Goal: Navigation & Orientation: Find specific page/section

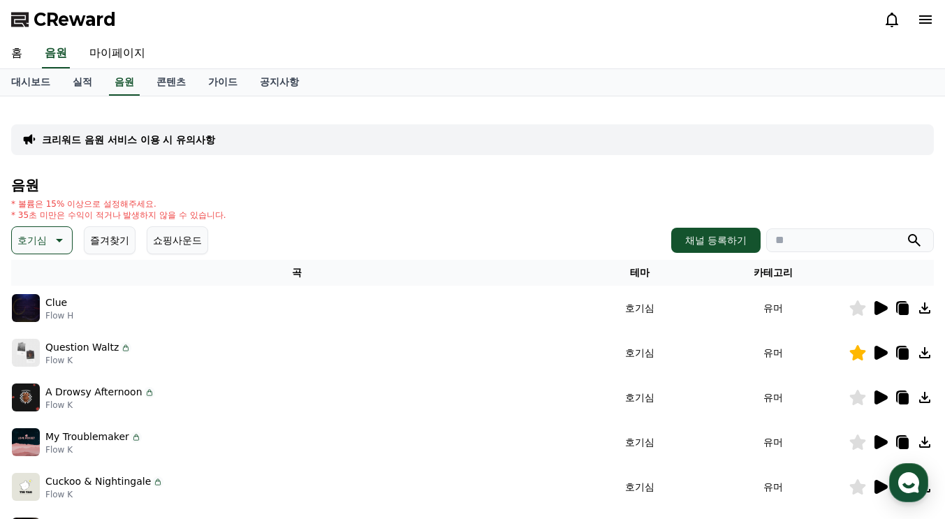
click at [85, 85] on link "실적" at bounding box center [82, 82] width 42 height 27
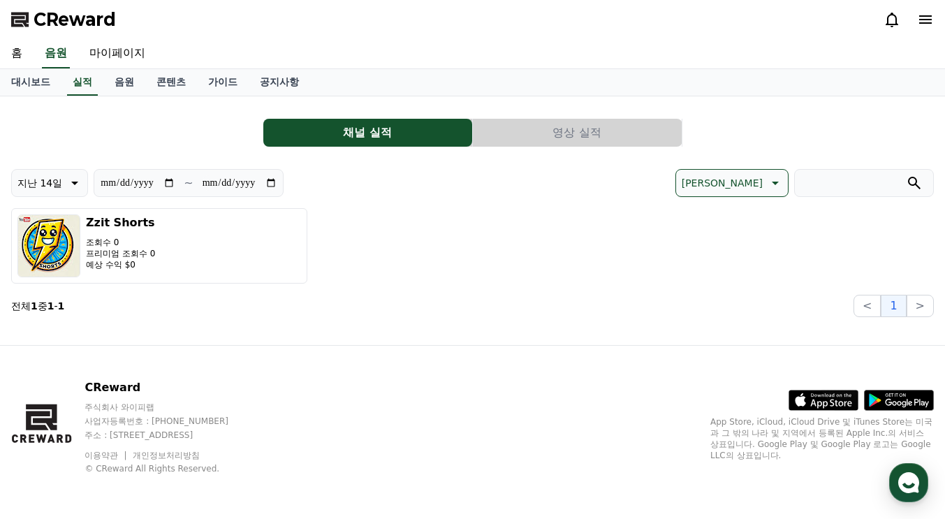
click at [37, 87] on link "대시보드" at bounding box center [30, 82] width 61 height 27
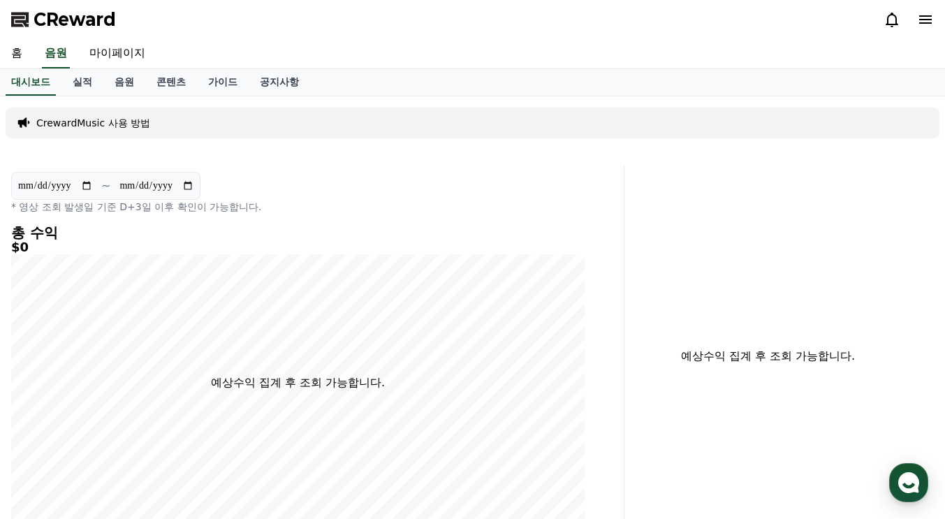
click at [83, 87] on link "실적" at bounding box center [82, 82] width 42 height 27
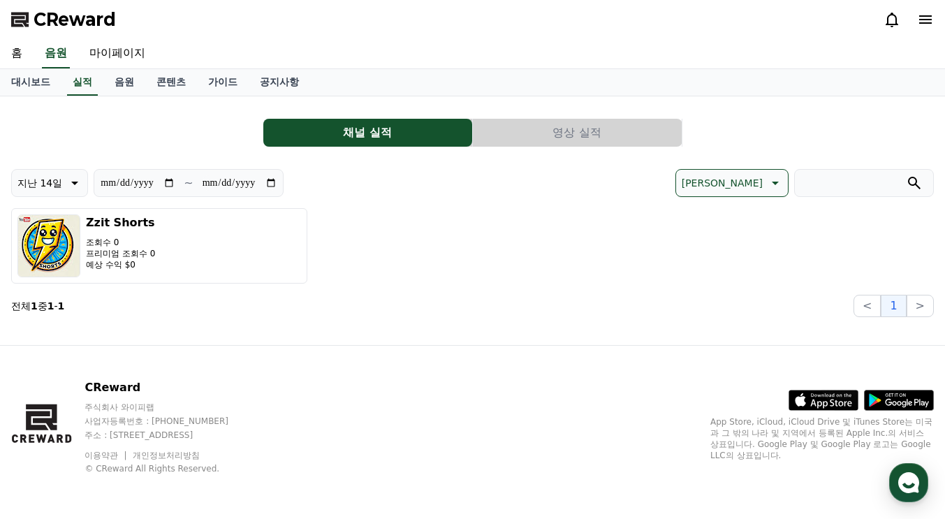
click at [22, 55] on link "홈" at bounding box center [17, 53] width 34 height 29
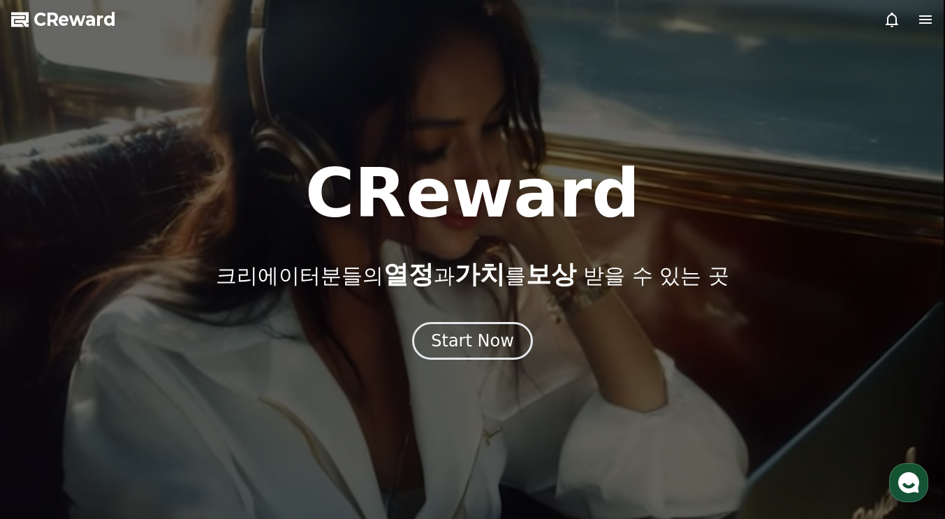
click at [926, 20] on icon at bounding box center [925, 19] width 13 height 8
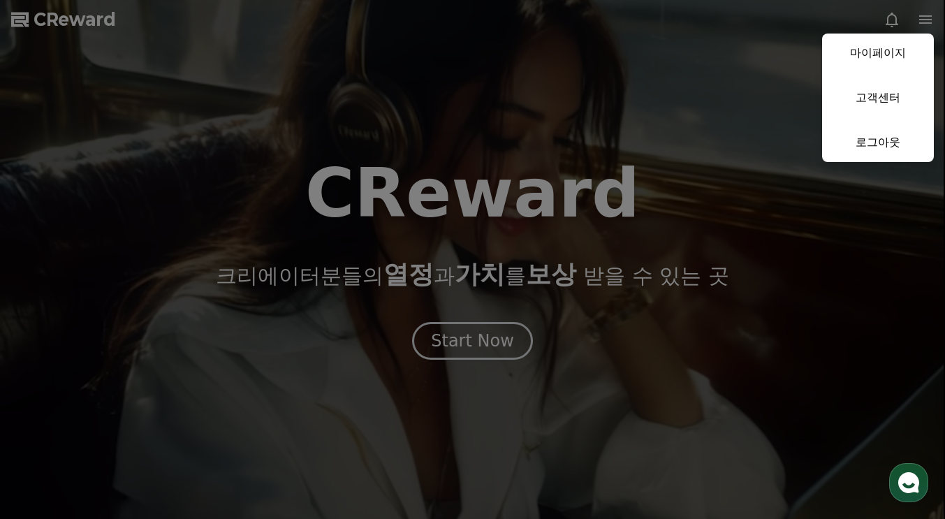
click at [894, 58] on link "마이페이지" at bounding box center [878, 53] width 112 height 39
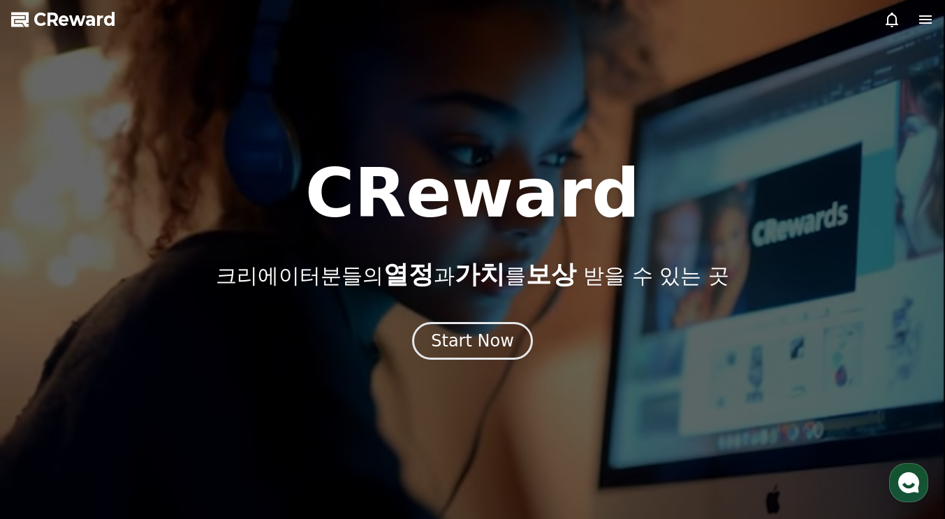
select select "**********"
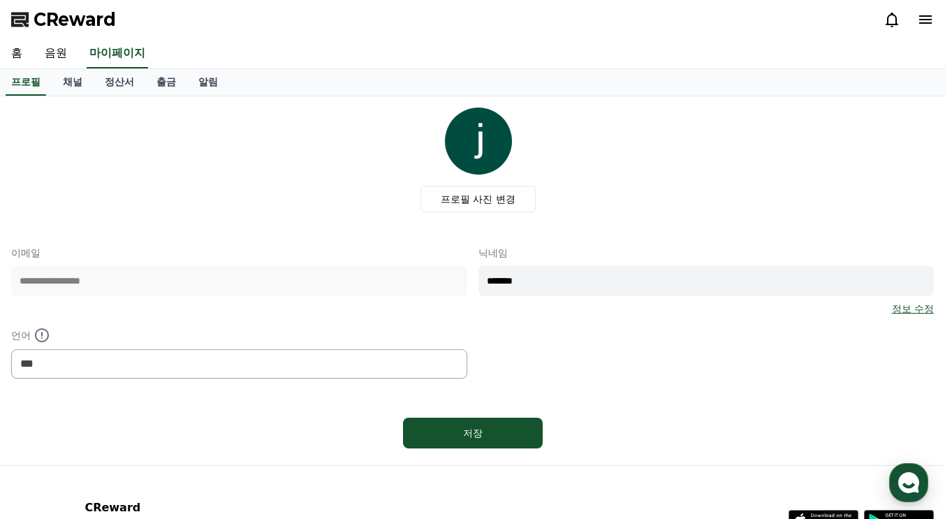
click at [75, 89] on link "채널" at bounding box center [73, 82] width 42 height 27
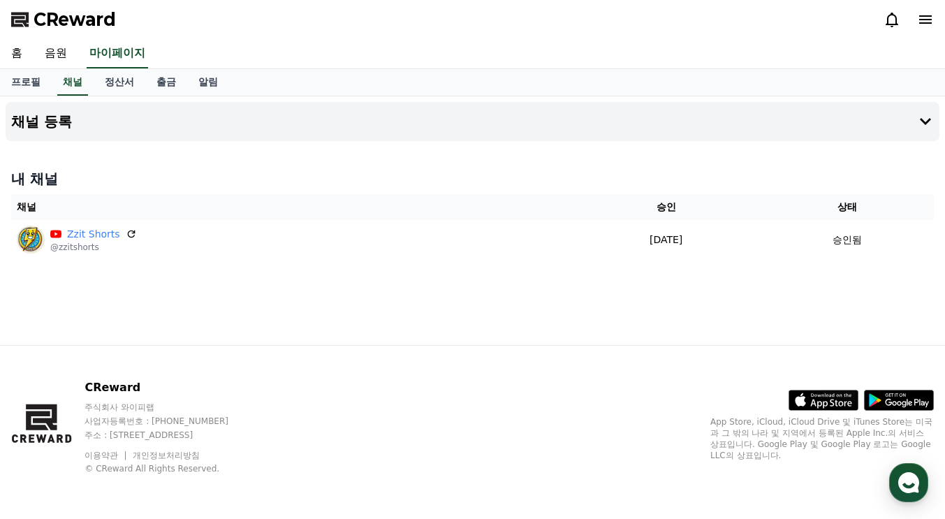
click at [64, 59] on link "음원" at bounding box center [56, 53] width 45 height 29
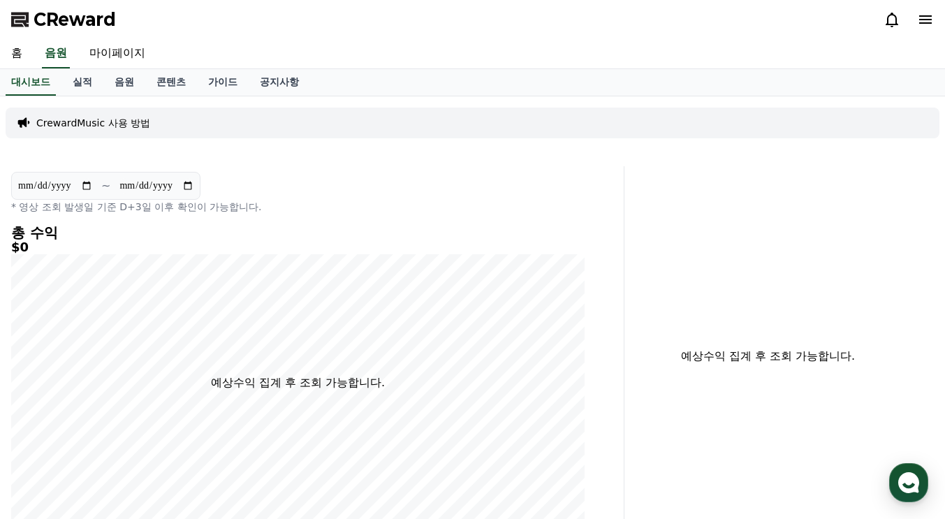
click at [119, 61] on link "마이페이지" at bounding box center [117, 53] width 78 height 29
select select "**********"
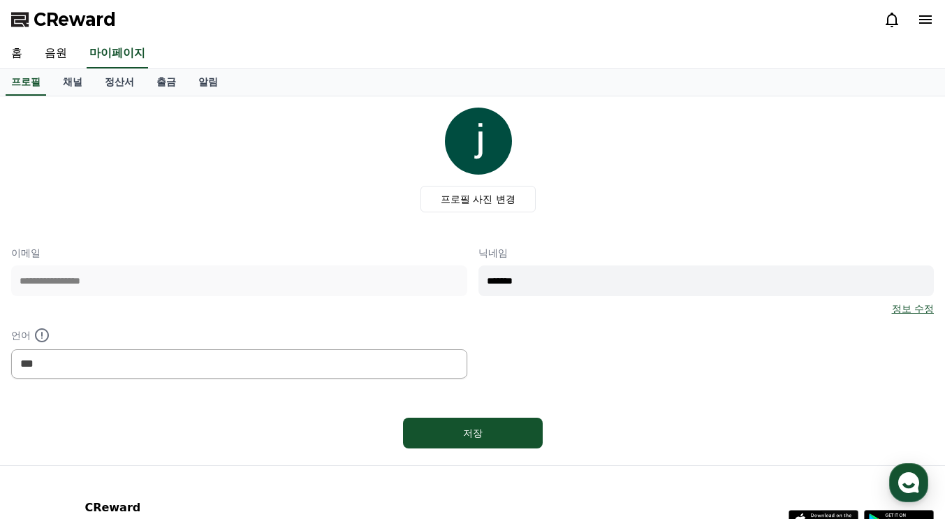
click at [72, 84] on link "채널" at bounding box center [73, 82] width 42 height 27
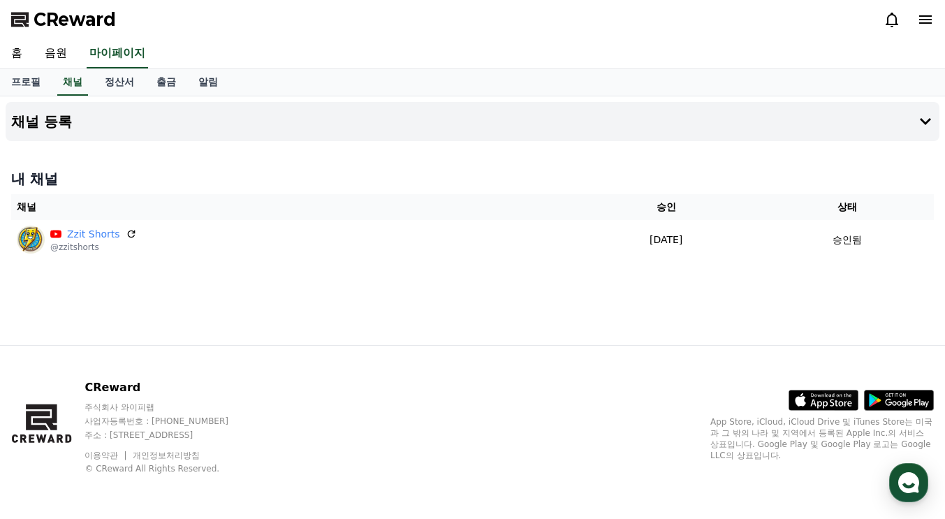
click at [61, 57] on link "음원" at bounding box center [56, 53] width 45 height 29
